Goal: Find contact information: Find contact information

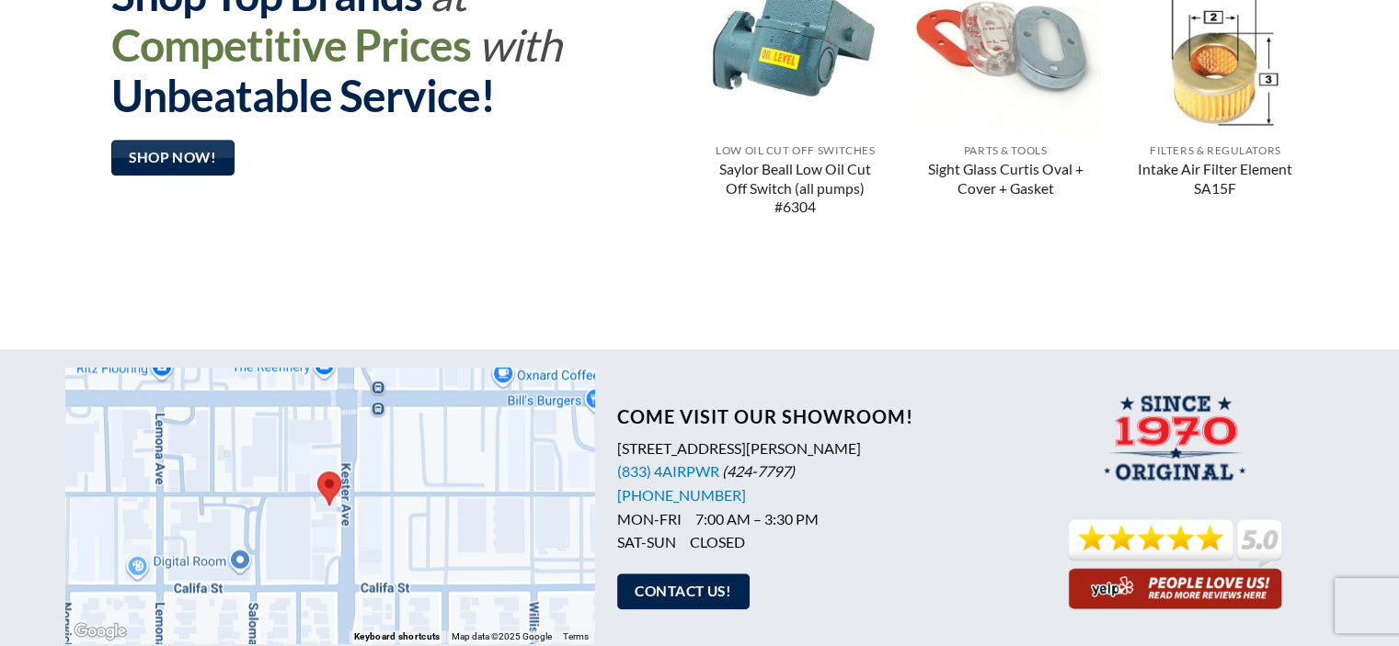
scroll to position [1747, 0]
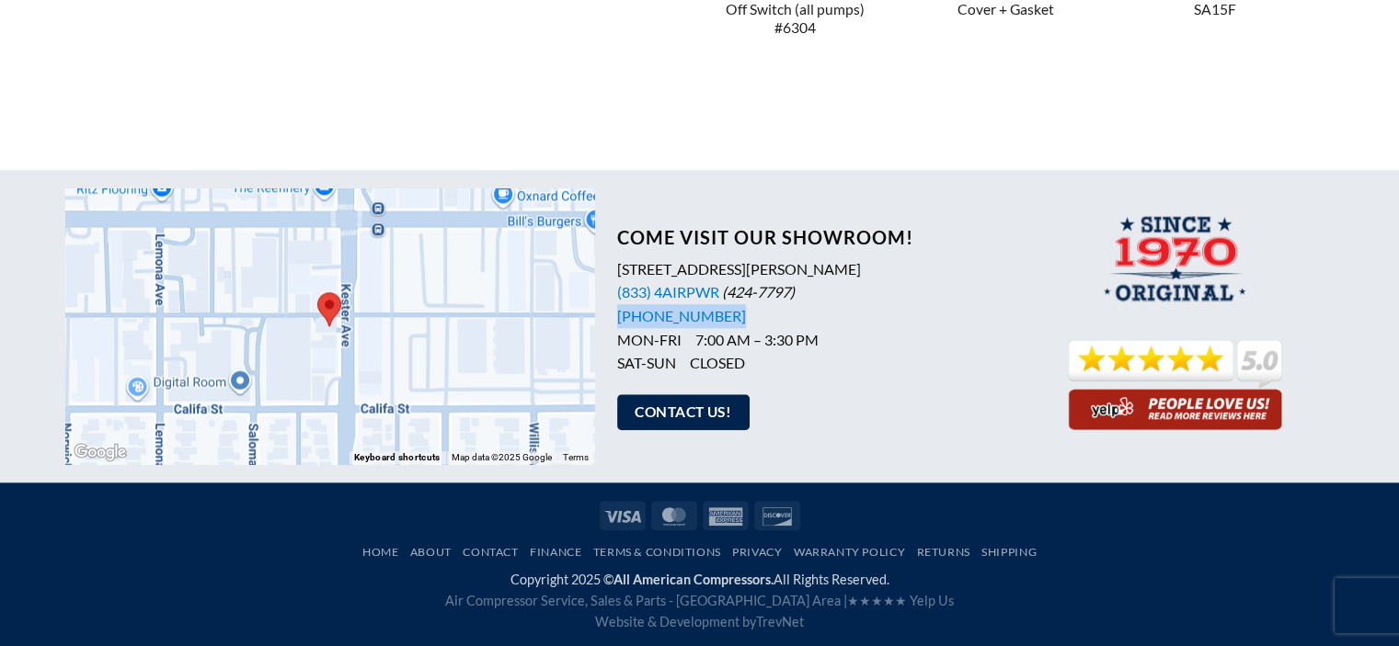
drag, startPoint x: 753, startPoint y: 314, endPoint x: 613, endPoint y: 330, distance: 140.6
click at [613, 330] on div "Come Visit Our Showroom! 5927 Kester Avenue, Van Nuys, CA 91411 (833) 4AIRPWR (…" at bounding box center [805, 326] width 423 height 237
copy link "[PHONE_NUMBER]"
drag, startPoint x: 971, startPoint y: 260, endPoint x: 615, endPoint y: 265, distance: 355.9
click at [615, 265] on div "Come Visit Our Showroom! 5927 Kester Avenue, Van Nuys, CA 91411 (833) 4AIRPWR (…" at bounding box center [805, 326] width 423 height 237
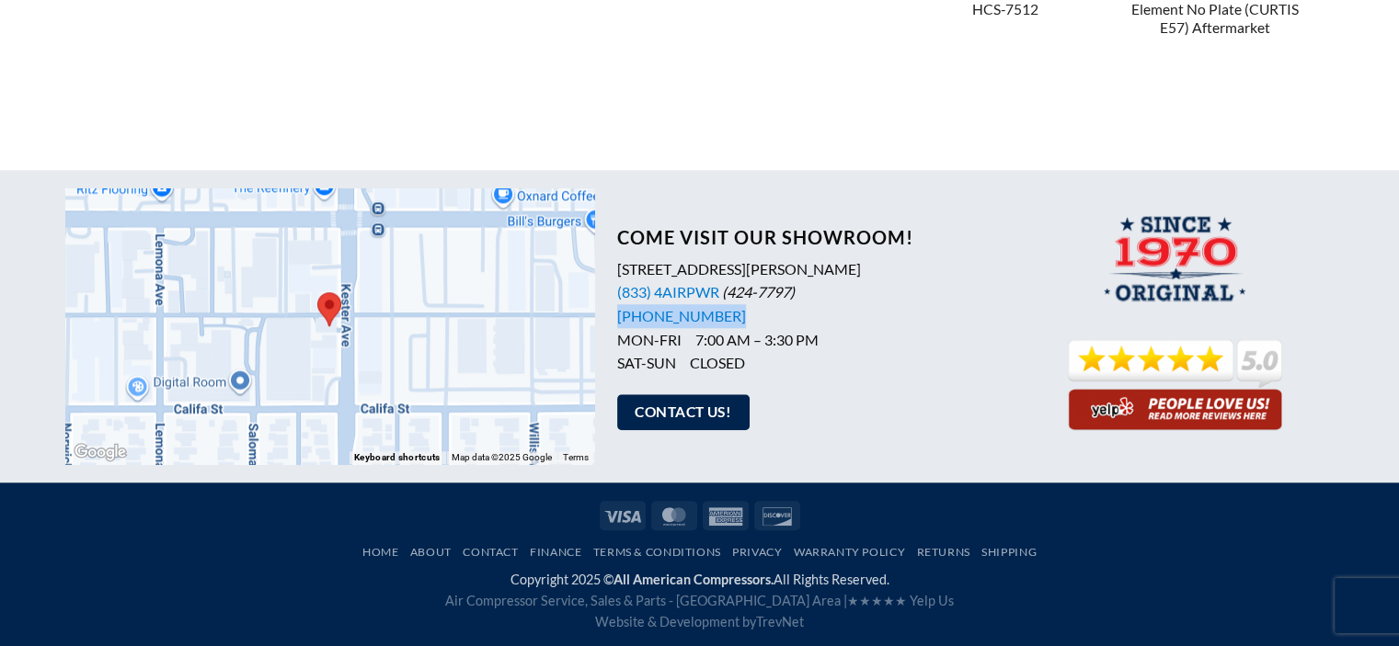
copy p "5927 Kester Avenue, Van Nuys, CA 91411"
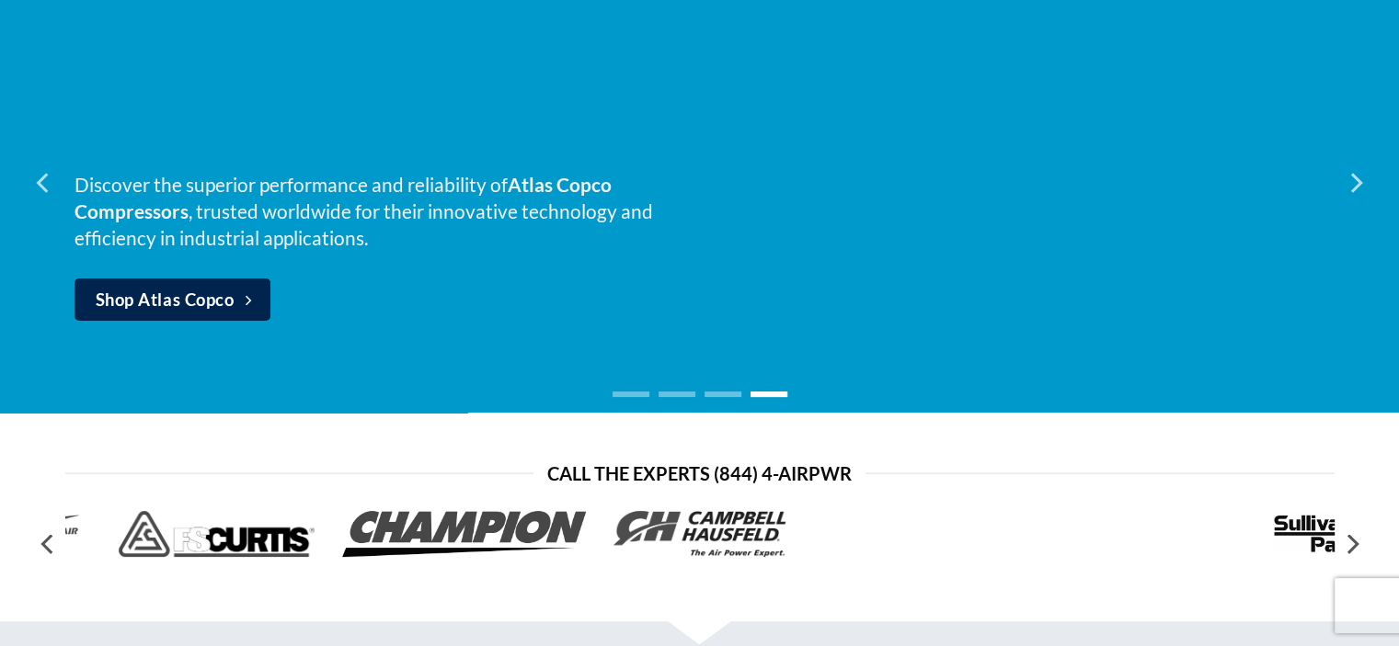
scroll to position [0, 0]
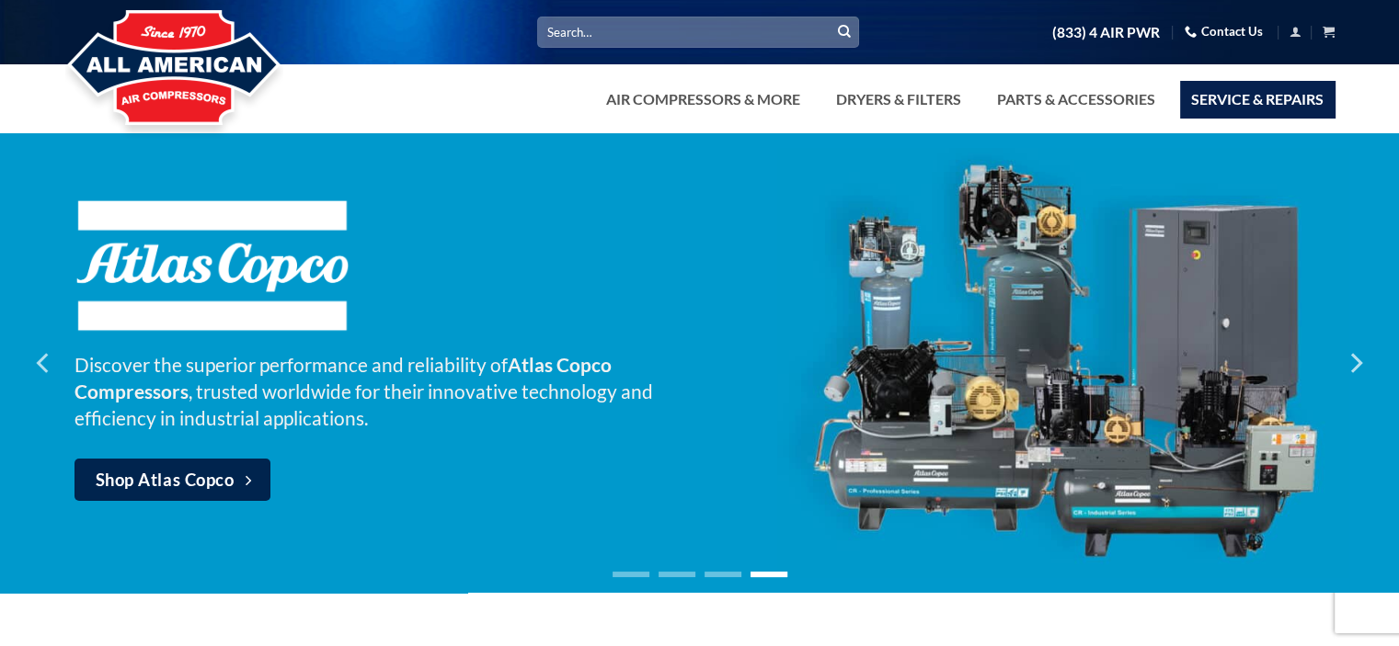
click at [1219, 87] on link "Service & Repairs" at bounding box center [1257, 99] width 154 height 37
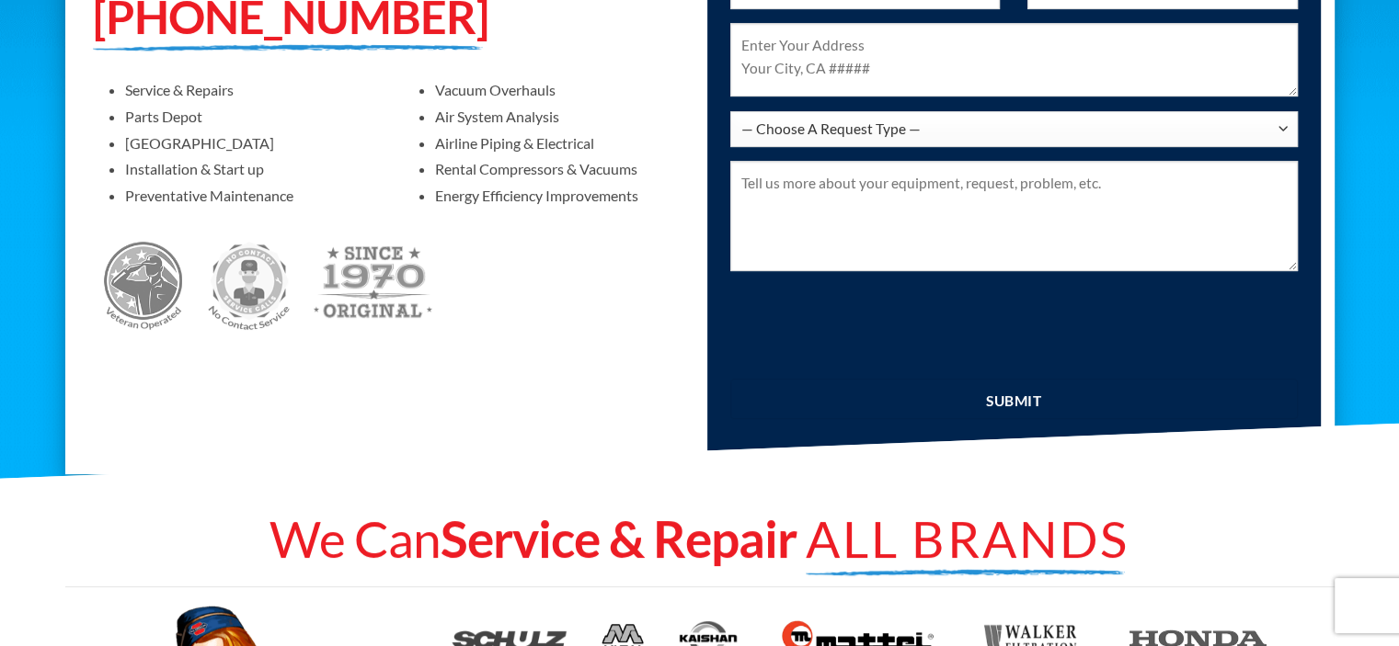
scroll to position [736, 0]
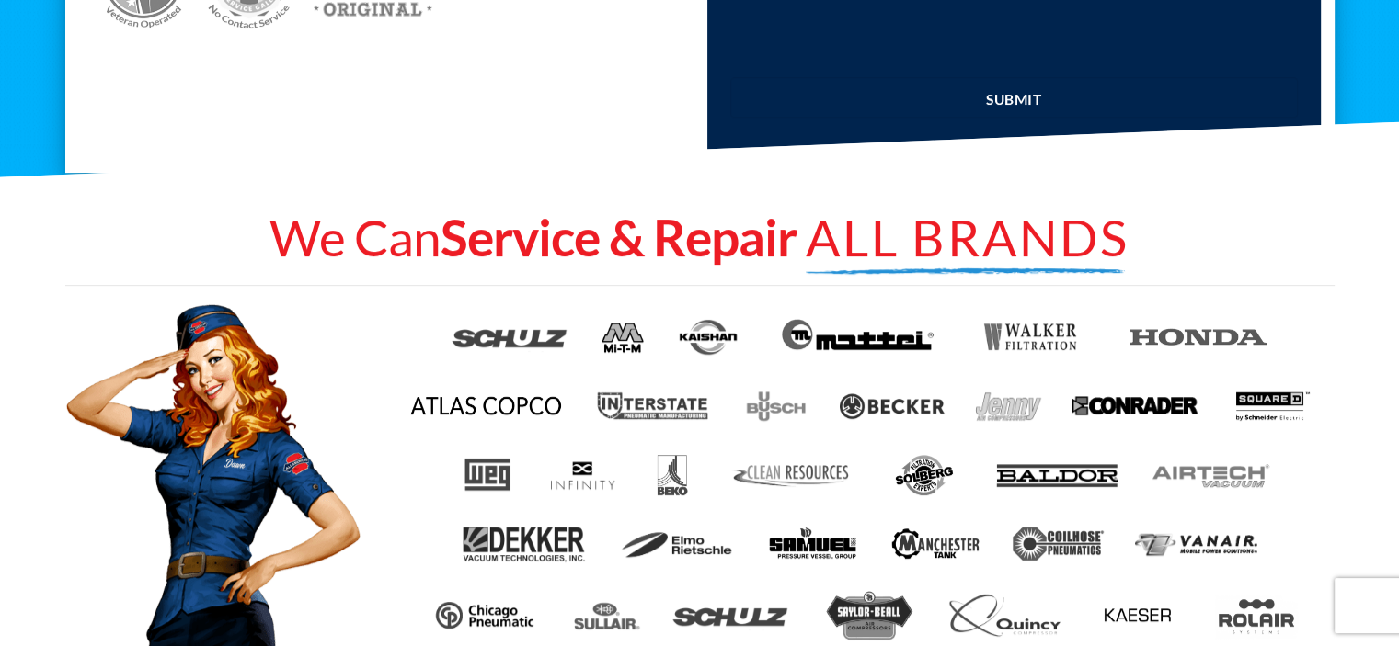
click at [1024, 205] on div at bounding box center [699, 173] width 1269 height 64
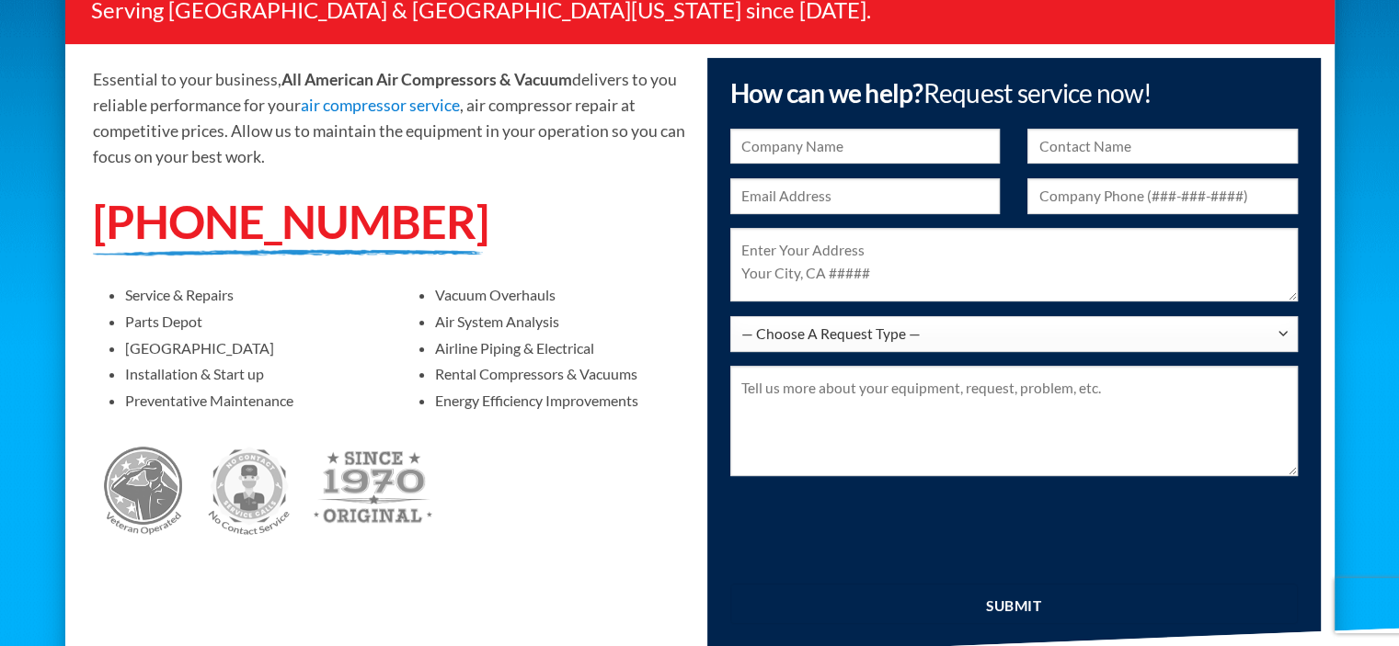
scroll to position [0, 0]
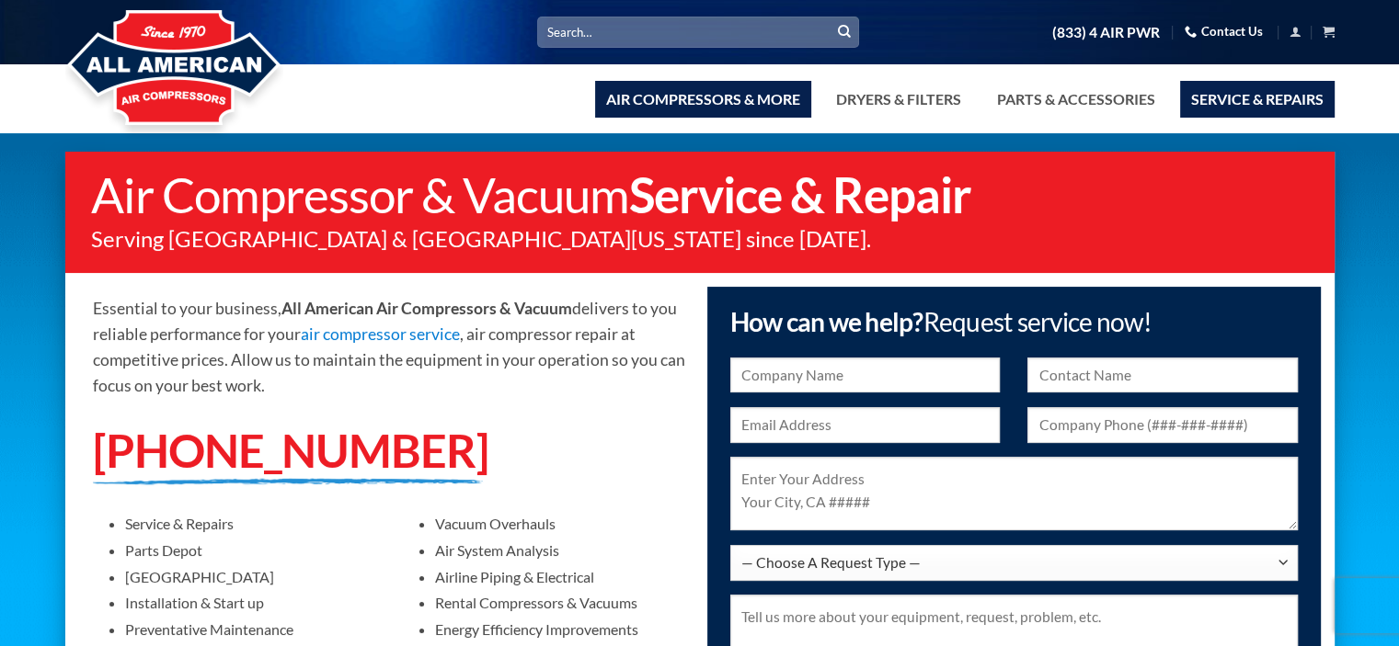
click at [673, 87] on link "Air Compressors & More" at bounding box center [703, 99] width 216 height 37
click at [750, 92] on link "Air Compressors & More" at bounding box center [703, 99] width 216 height 37
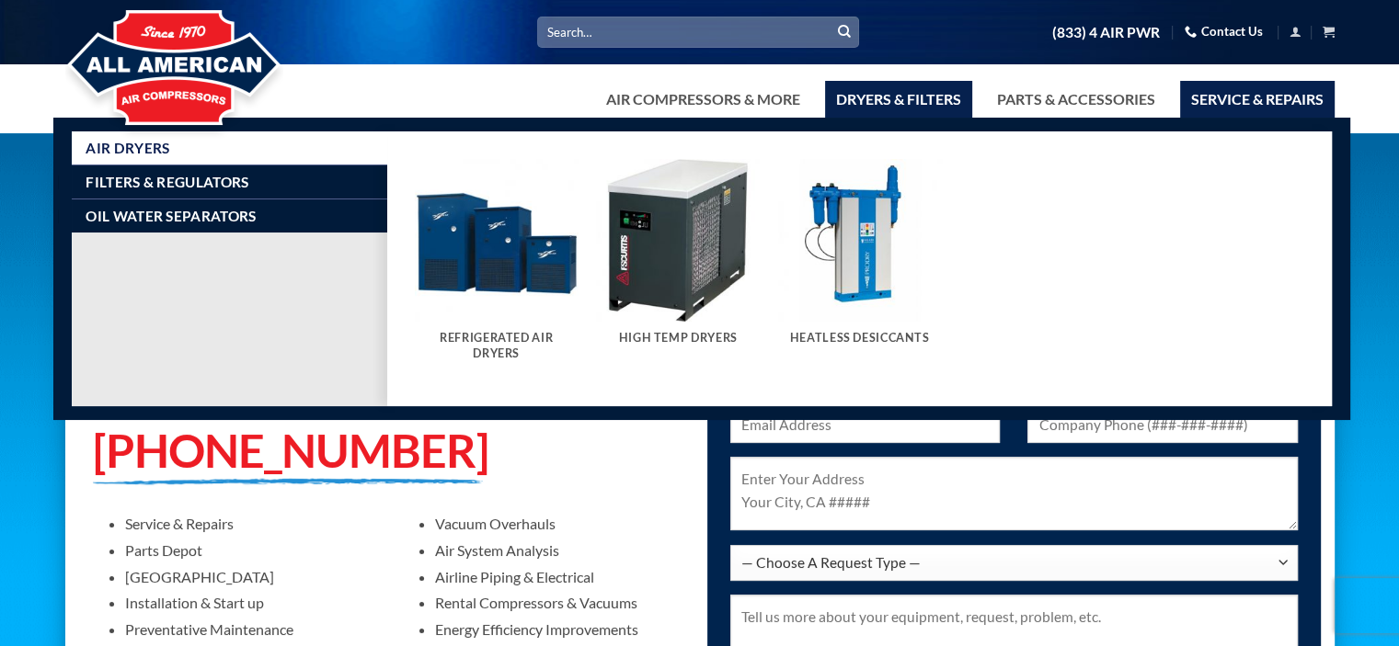
click at [855, 103] on link "Dryers & Filters" at bounding box center [898, 99] width 147 height 37
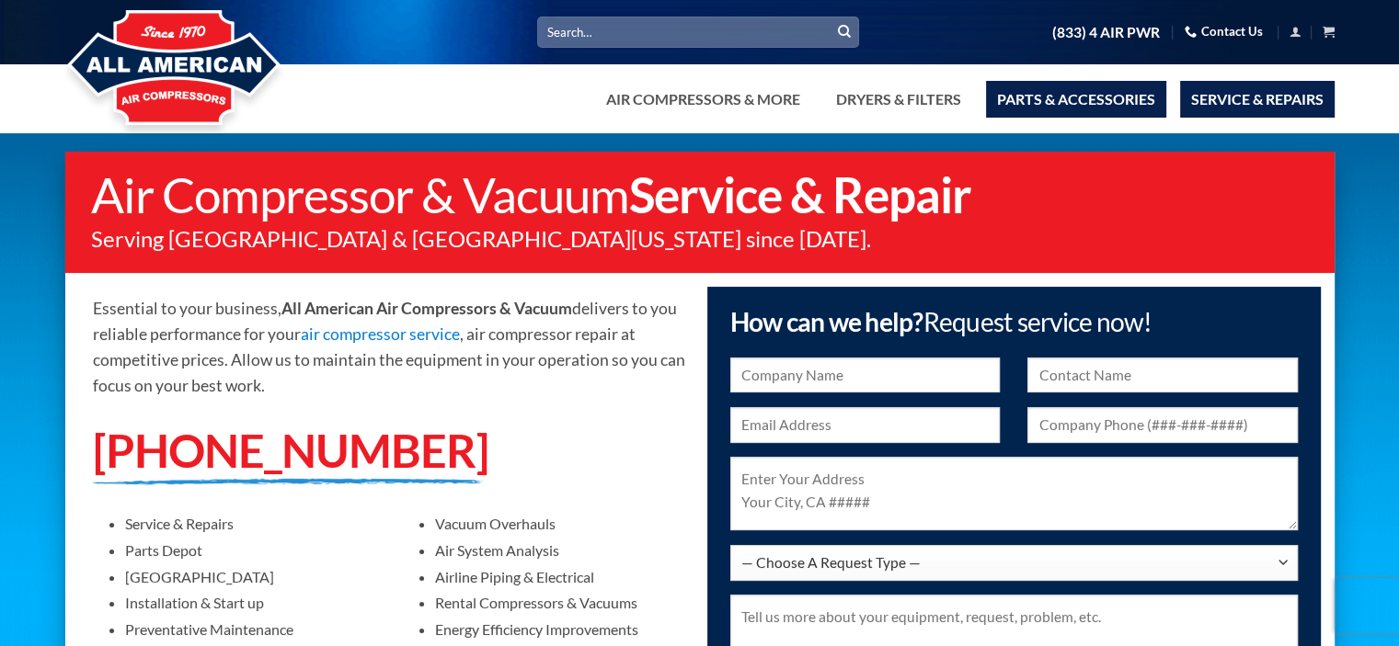
click at [1074, 90] on link "Parts & Accessories" at bounding box center [1076, 99] width 180 height 37
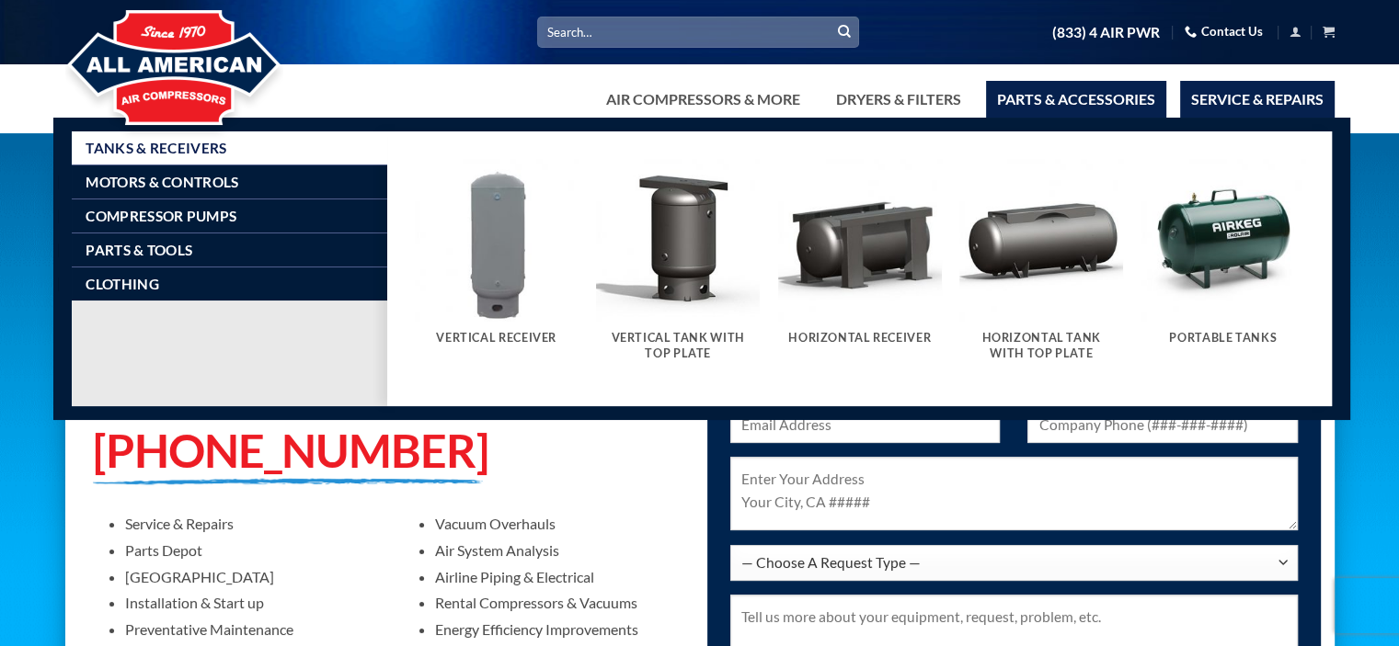
click at [1109, 86] on link "Parts & Accessories" at bounding box center [1076, 99] width 180 height 37
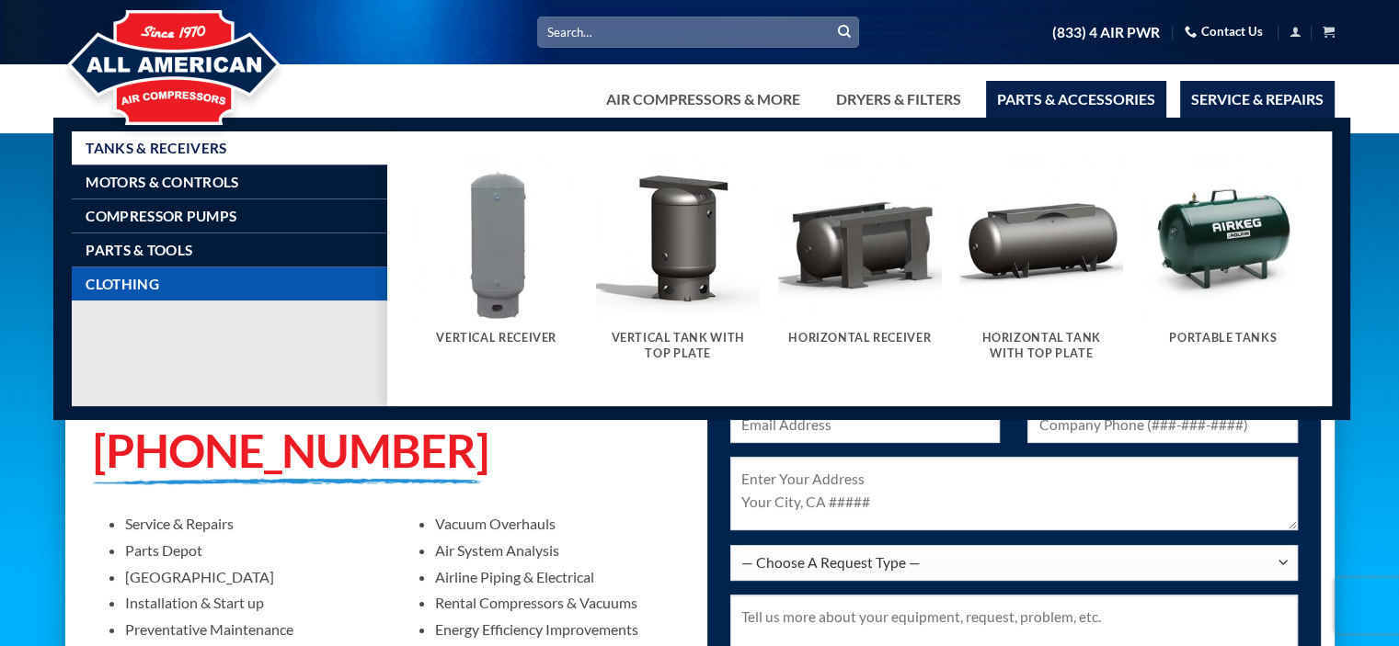
click at [176, 275] on link "Clothing" at bounding box center [237, 284] width 302 height 33
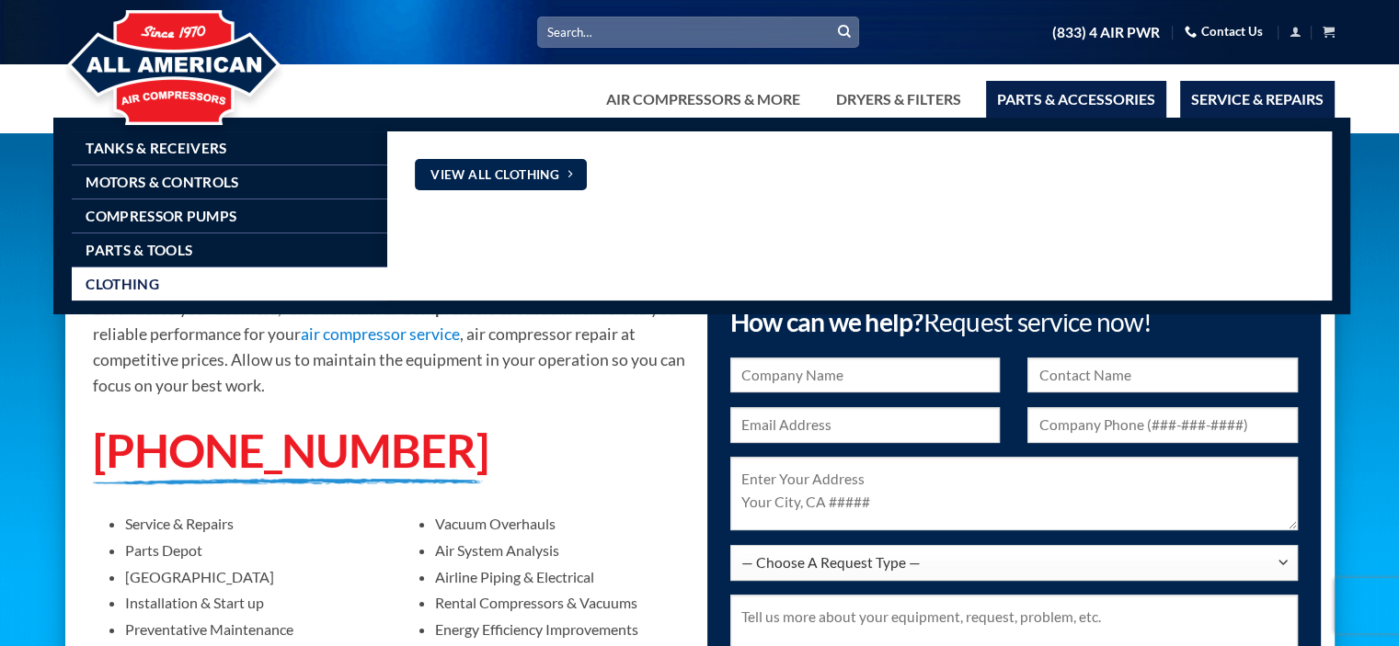
click at [1045, 94] on link "Parts & Accessories" at bounding box center [1076, 99] width 180 height 37
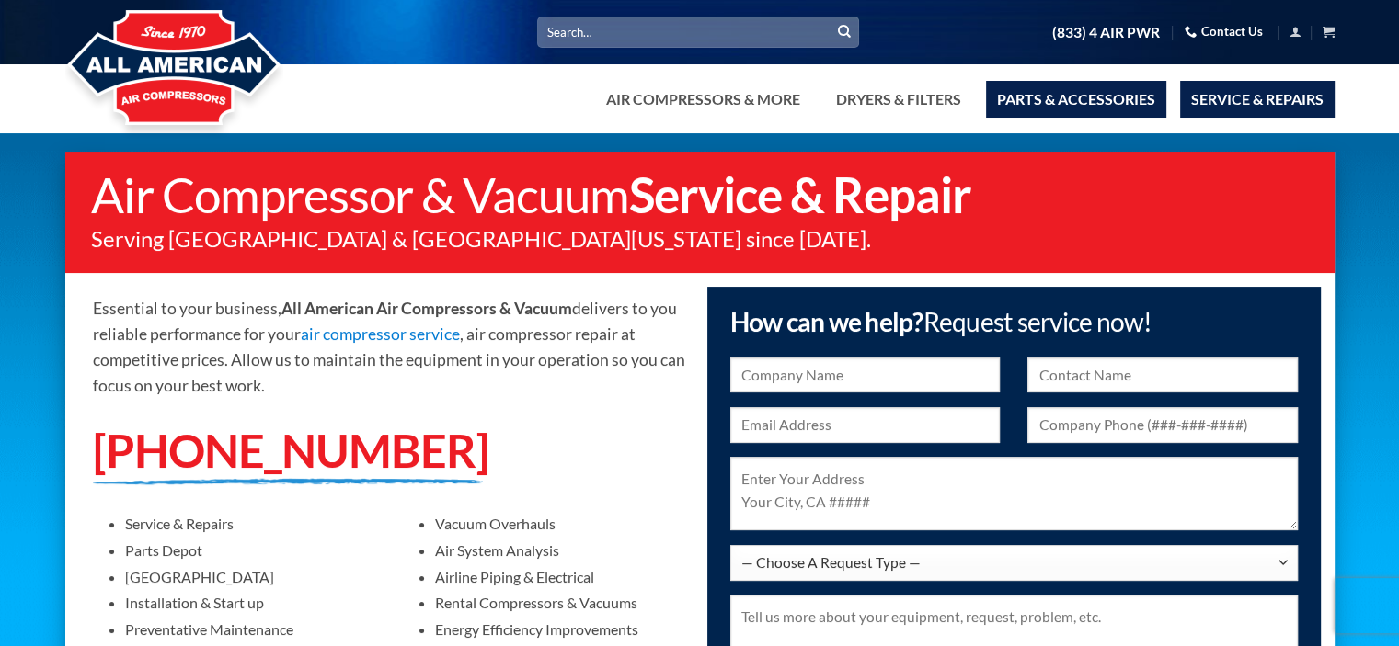
click at [1055, 97] on link "Parts & Accessories" at bounding box center [1076, 99] width 180 height 37
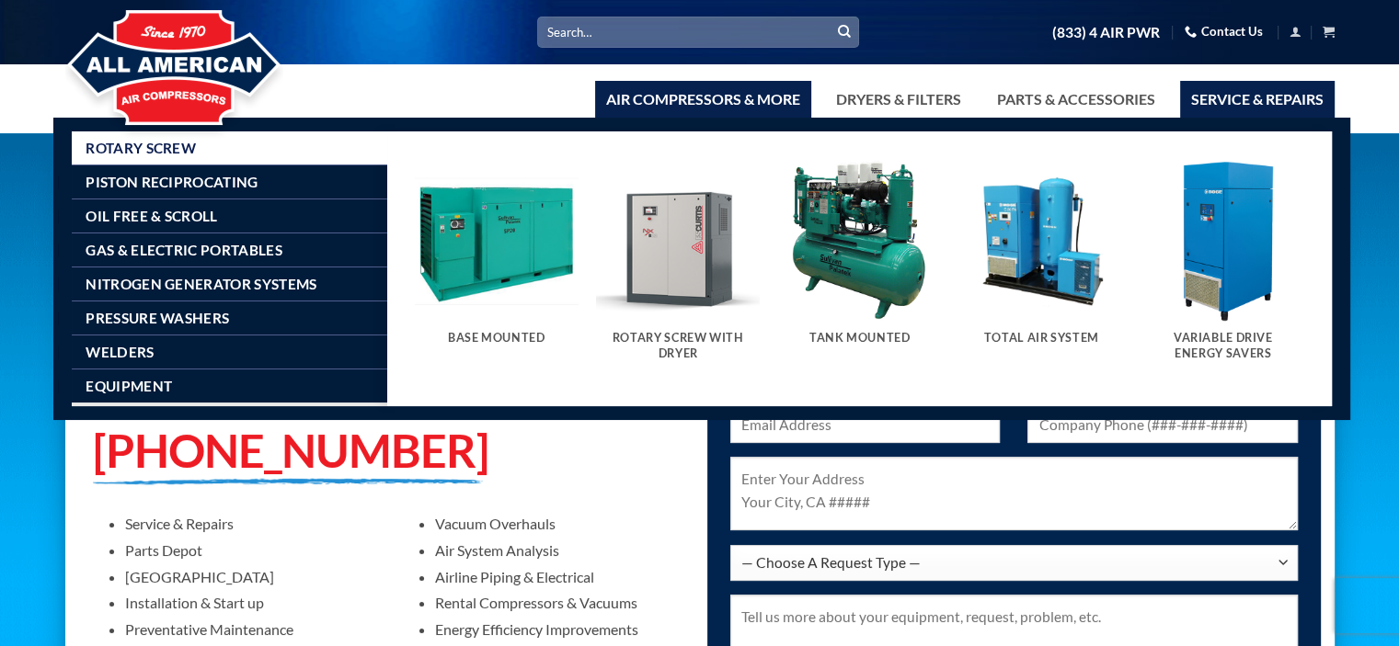
click at [761, 109] on link "Air Compressors & More" at bounding box center [703, 99] width 216 height 37
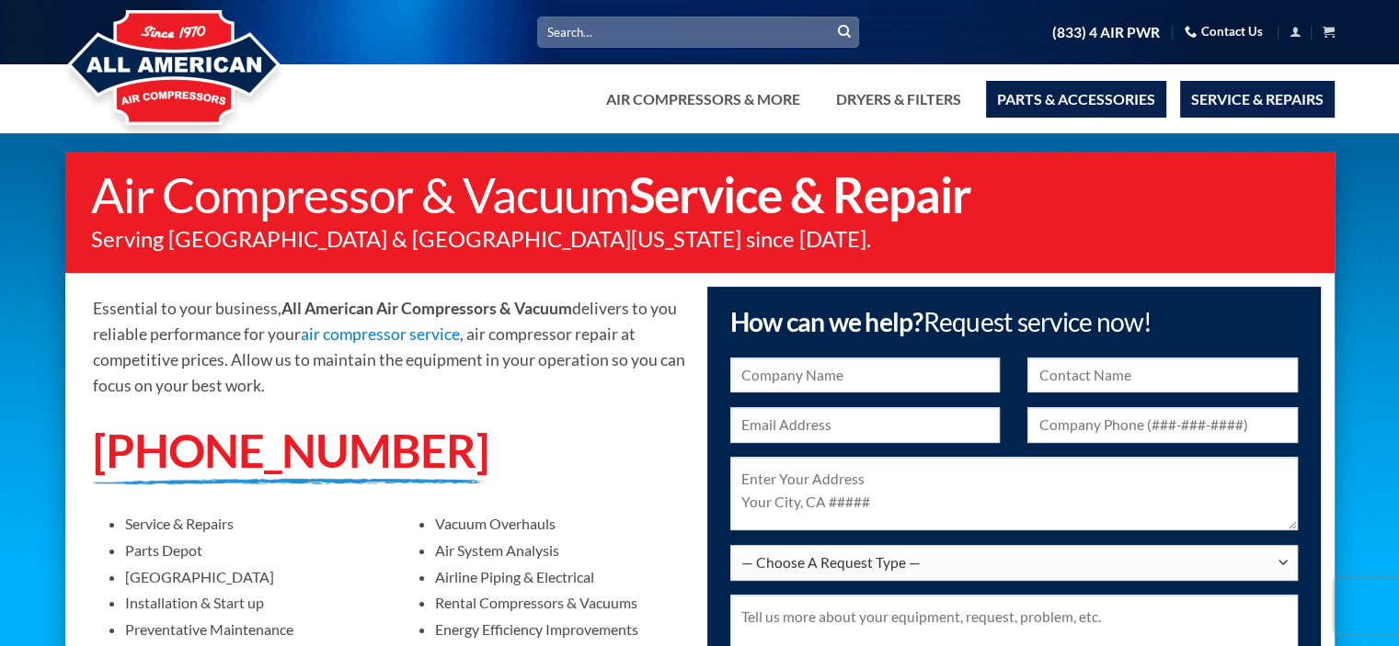
click at [1059, 83] on link "Parts & Accessories" at bounding box center [1076, 99] width 180 height 37
click at [1188, 40] on link "Contact Us" at bounding box center [1223, 31] width 78 height 29
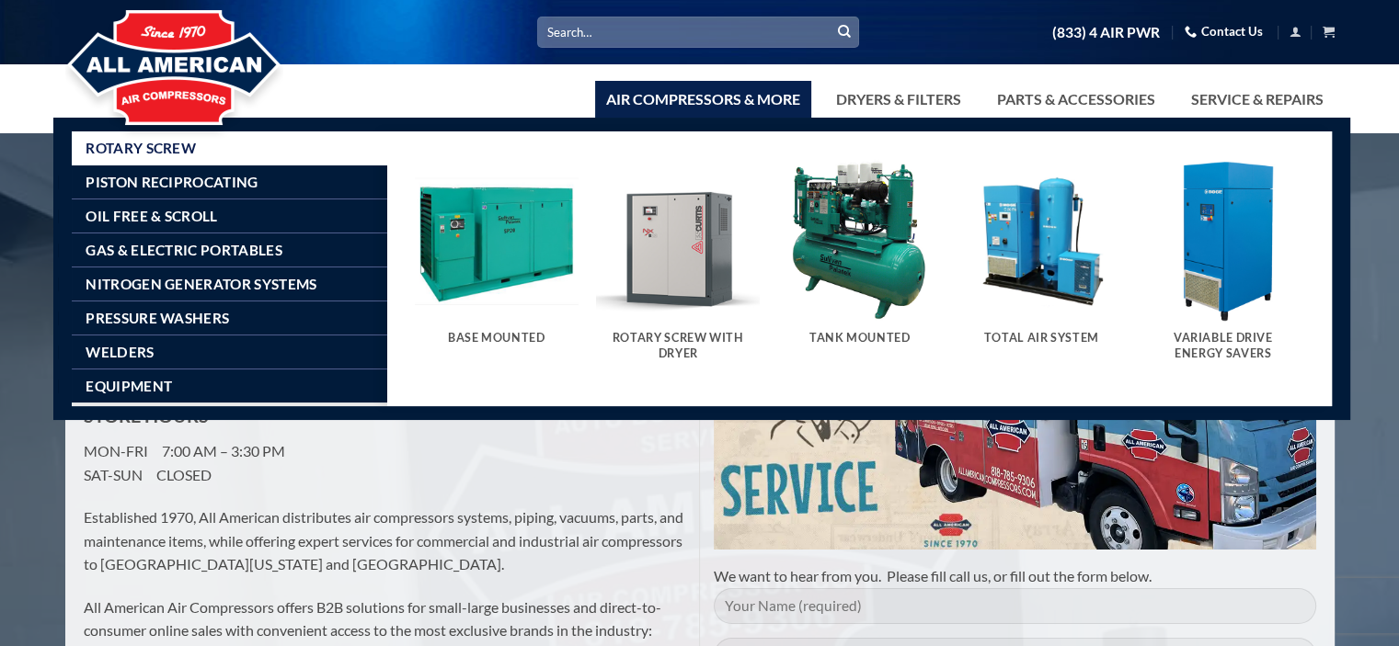
click at [681, 86] on link "Air Compressors & More" at bounding box center [703, 99] width 216 height 37
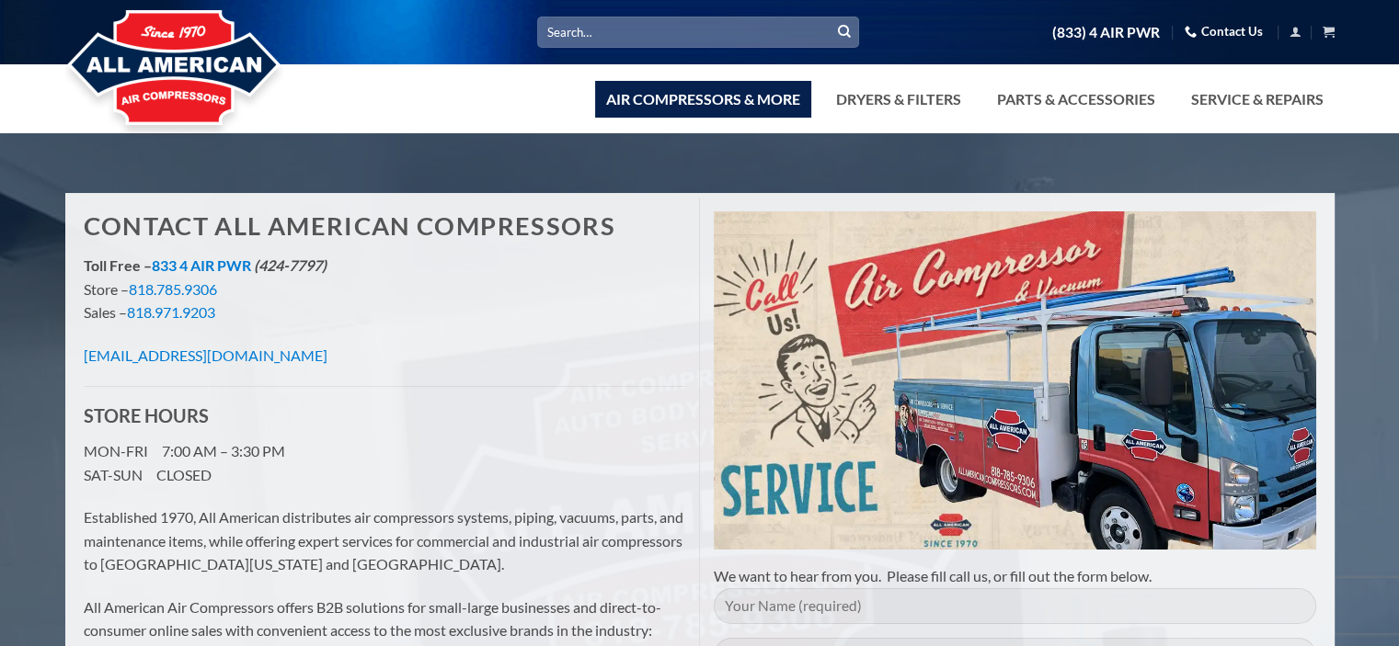
click at [657, 107] on link "Air Compressors & More" at bounding box center [703, 99] width 216 height 37
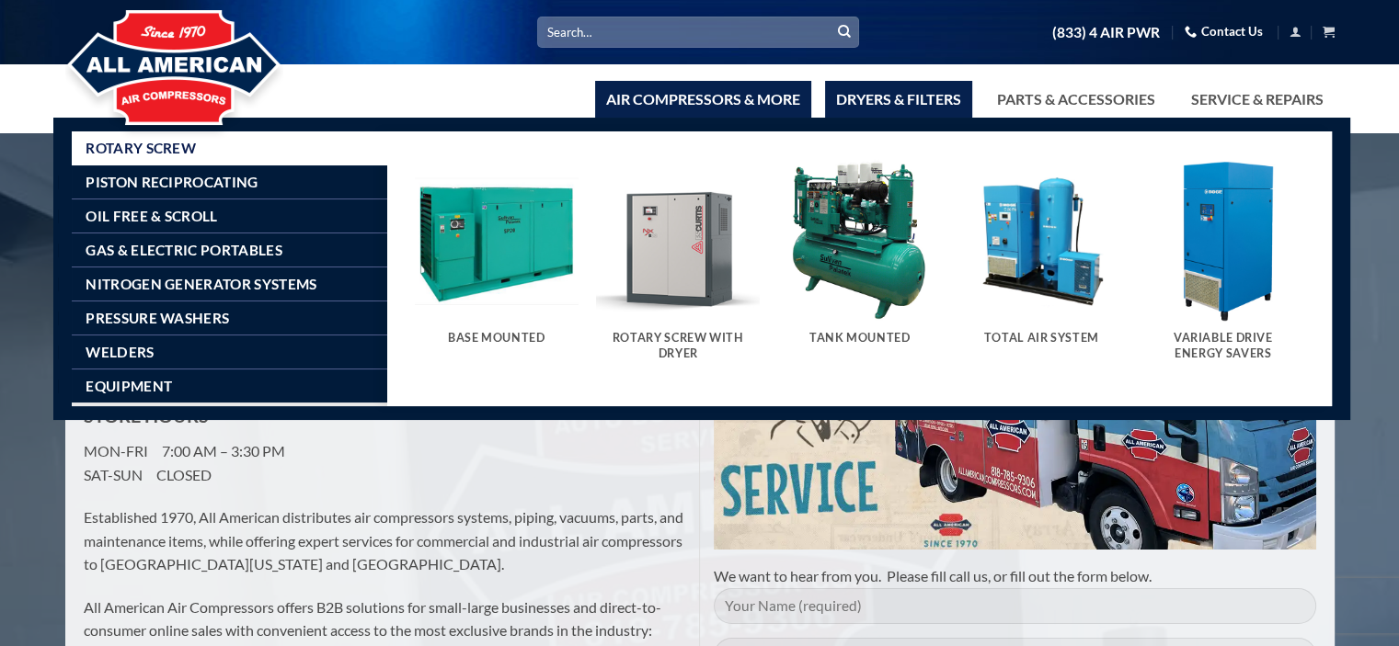
click at [861, 100] on link "Dryers & Filters" at bounding box center [898, 99] width 147 height 37
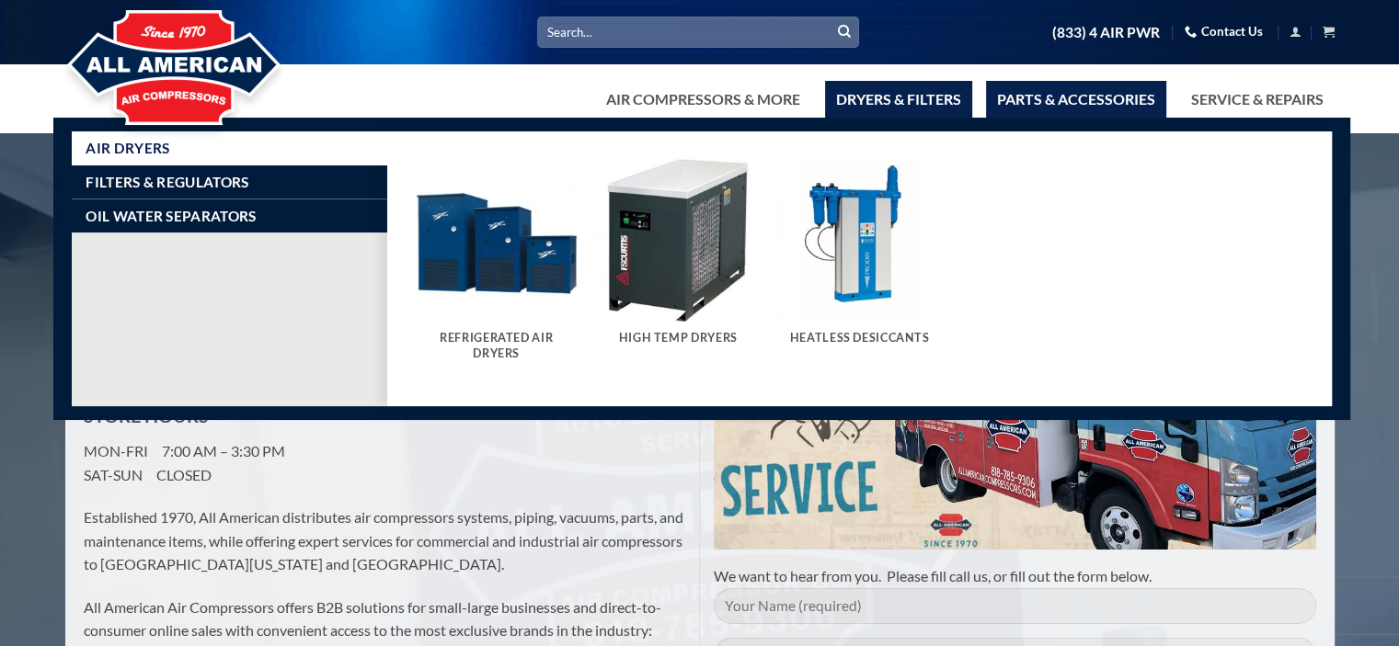
click at [1038, 103] on link "Parts & Accessories" at bounding box center [1076, 99] width 180 height 37
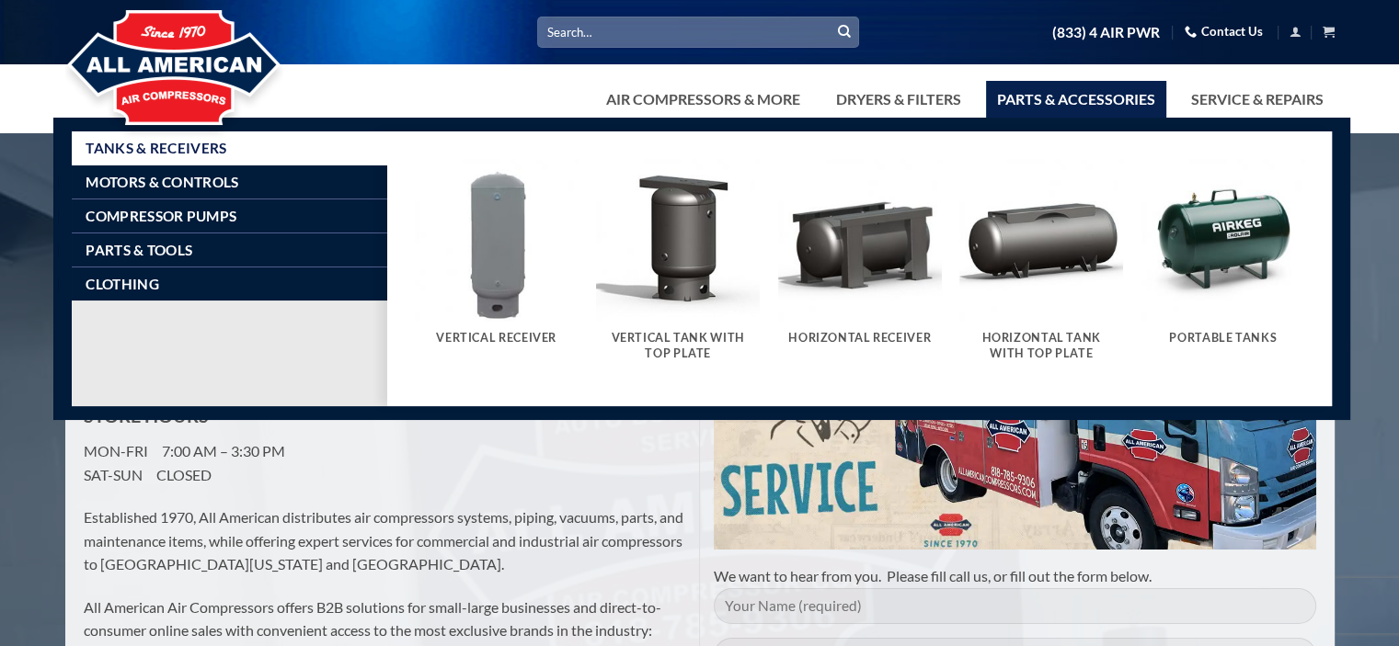
click at [1158, 112] on link "Parts & Accessories" at bounding box center [1076, 99] width 180 height 37
click at [1214, 109] on link "Service & Repairs" at bounding box center [1257, 99] width 154 height 37
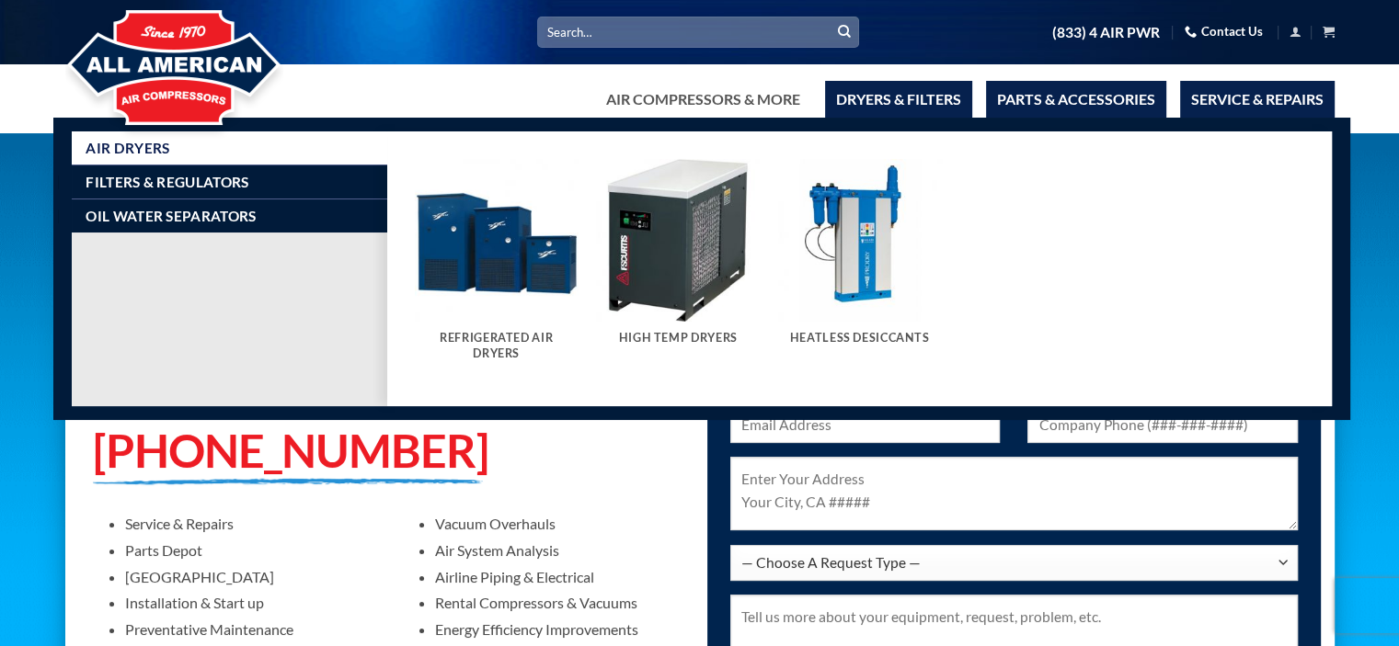
click at [1103, 85] on link "Parts & Accessories" at bounding box center [1076, 99] width 180 height 37
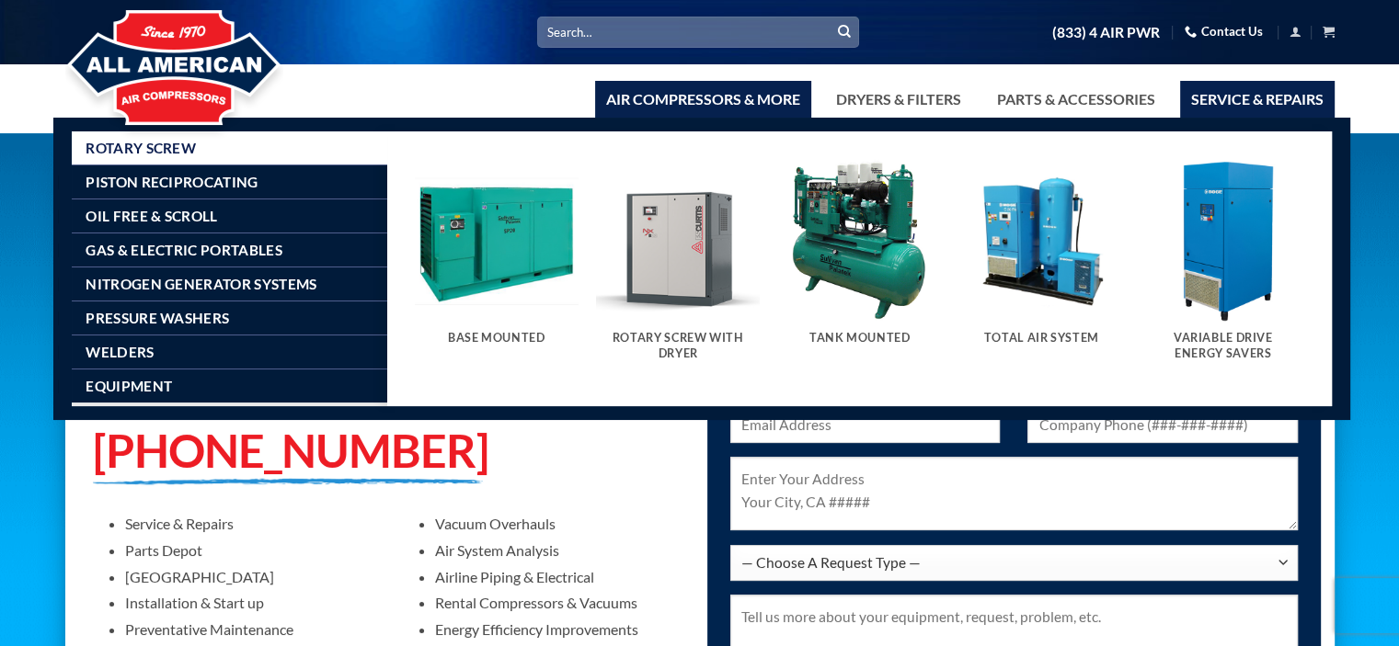
click at [708, 86] on link "Air Compressors & More" at bounding box center [703, 99] width 216 height 37
click at [849, 90] on link "Dryers & Filters" at bounding box center [898, 99] width 147 height 37
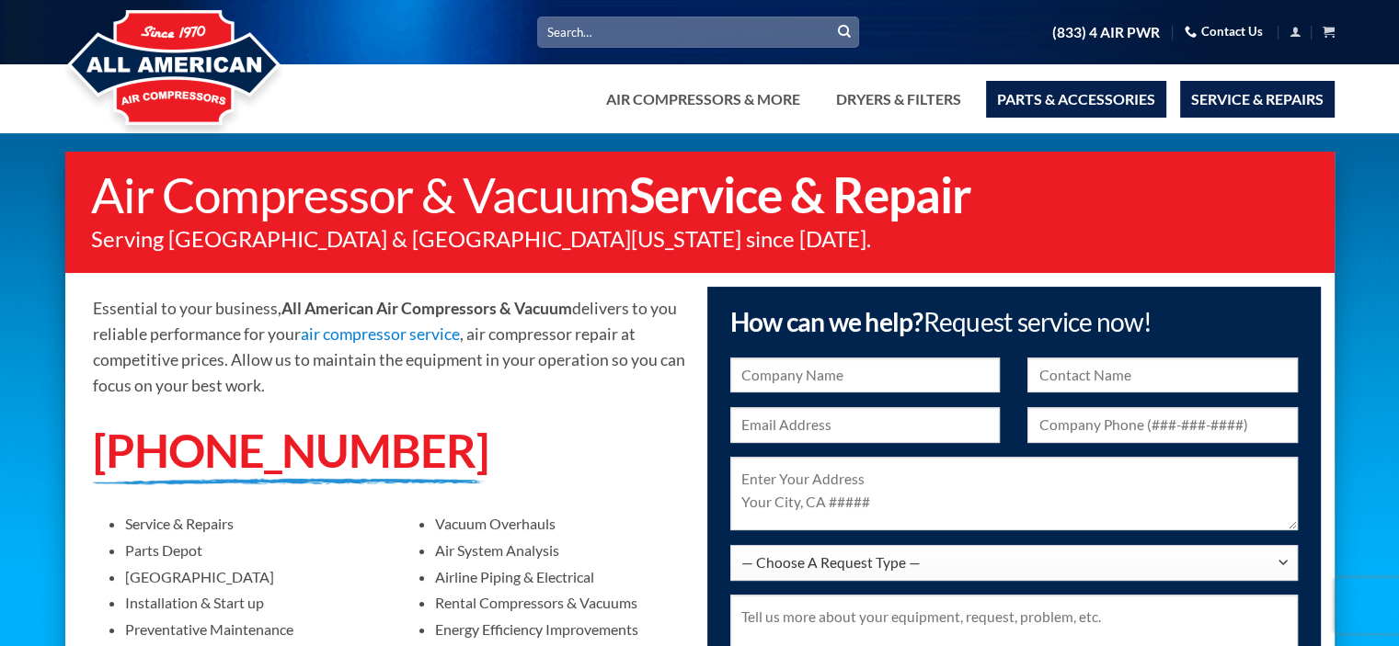
click at [1019, 87] on link "Parts & Accessories" at bounding box center [1076, 99] width 180 height 37
click at [1069, 92] on link "Parts & Accessories" at bounding box center [1076, 99] width 180 height 37
click at [1194, 28] on link "Contact Us" at bounding box center [1223, 31] width 78 height 29
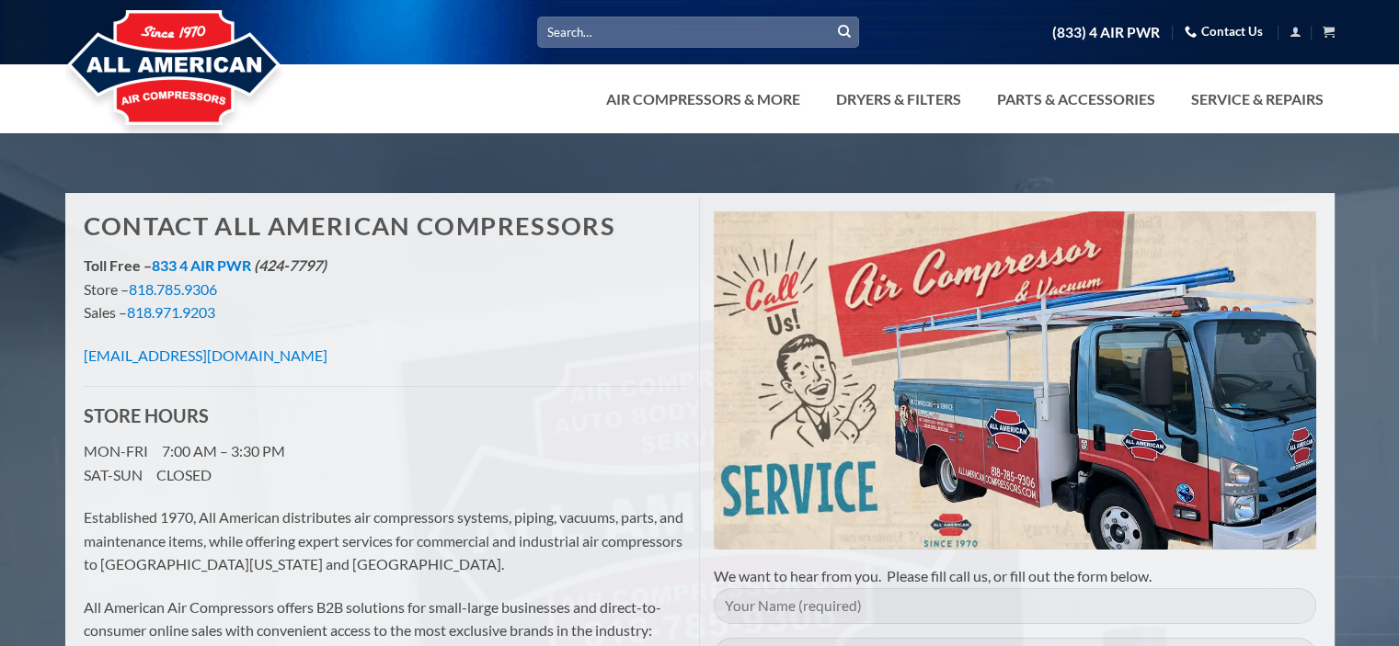
drag, startPoint x: 390, startPoint y: 431, endPoint x: 74, endPoint y: 441, distance: 315.6
click at [74, 441] on div "Contact All American Compressors Toll Free – 833 4 AIR PWR (424-7797) Store – 8…" at bounding box center [385, 526] width 630 height 657
copy link "[EMAIL_ADDRESS][DOMAIN_NAME]"
